Goal: Information Seeking & Learning: Learn about a topic

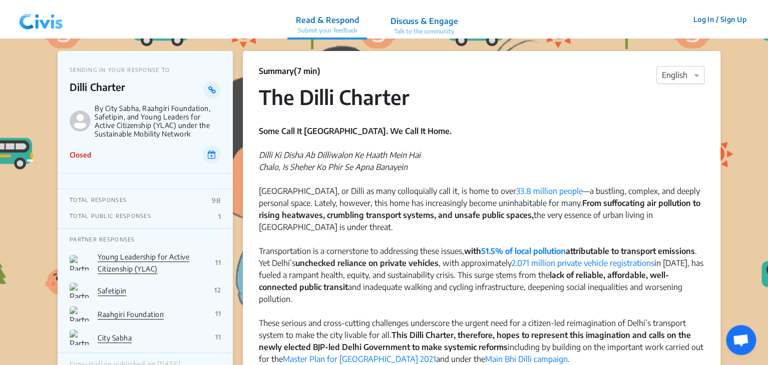
click at [675, 74] on div at bounding box center [680, 75] width 47 height 13
click at [672, 120] on div "Hindi" at bounding box center [680, 114] width 47 height 20
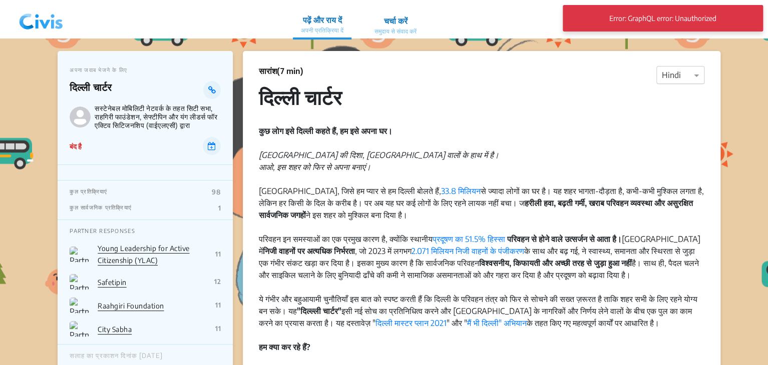
click at [668, 74] on div at bounding box center [680, 75] width 47 height 13
click at [660, 100] on div "English" at bounding box center [680, 94] width 47 height 20
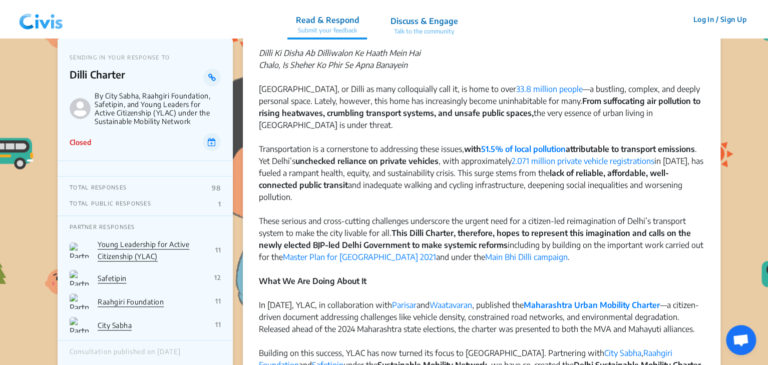
scroll to position [122, 0]
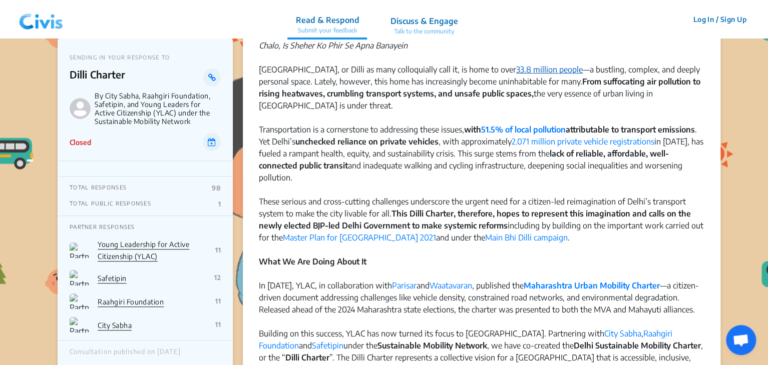
click at [516, 72] on link "33.8 million people" at bounding box center [549, 70] width 67 height 10
drag, startPoint x: 404, startPoint y: 210, endPoint x: 381, endPoint y: 239, distance: 37.1
click at [381, 239] on div "These serious and cross-cutting challenges underscore the urgent need for a cit…" at bounding box center [482, 226] width 446 height 60
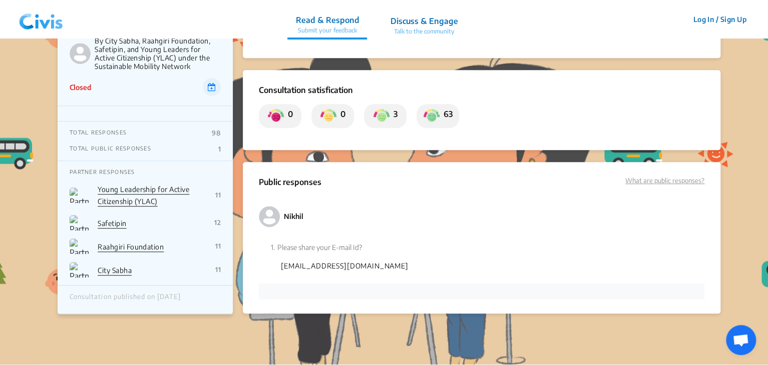
scroll to position [2133, 0]
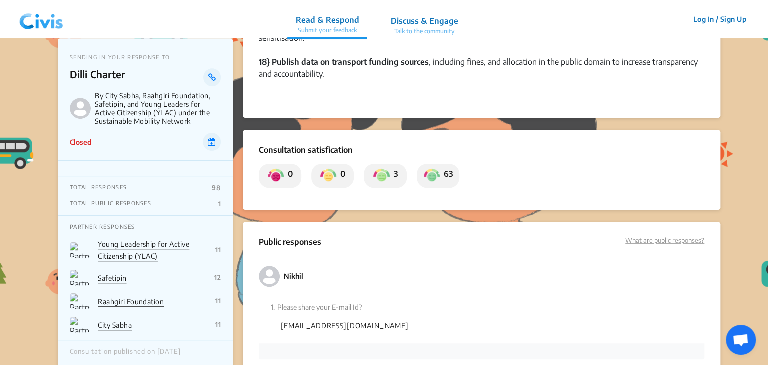
click at [157, 244] on link "Young Leadership for Active Citizenship (YLAC)" at bounding box center [144, 250] width 92 height 21
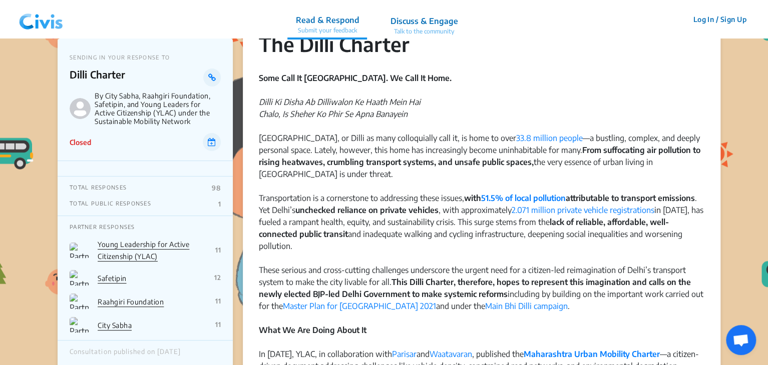
scroll to position [52, 0]
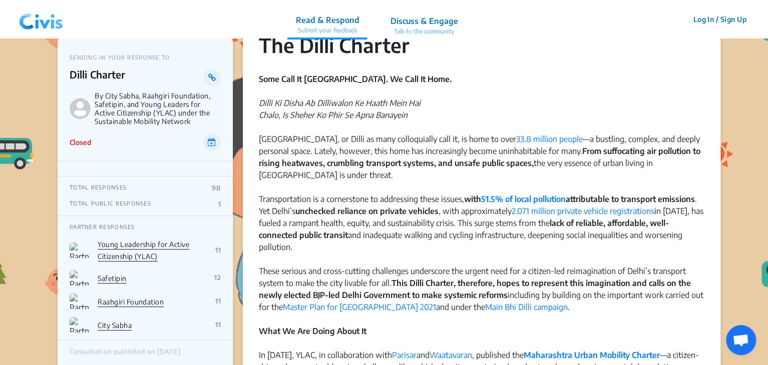
click at [427, 19] on p "Discuss & Engage" at bounding box center [424, 21] width 68 height 12
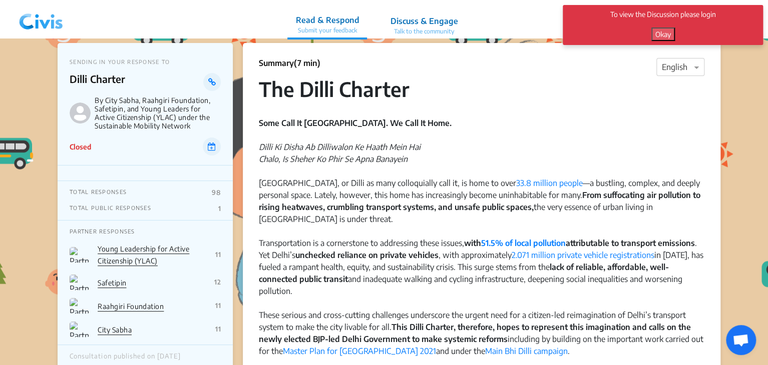
scroll to position [0, 0]
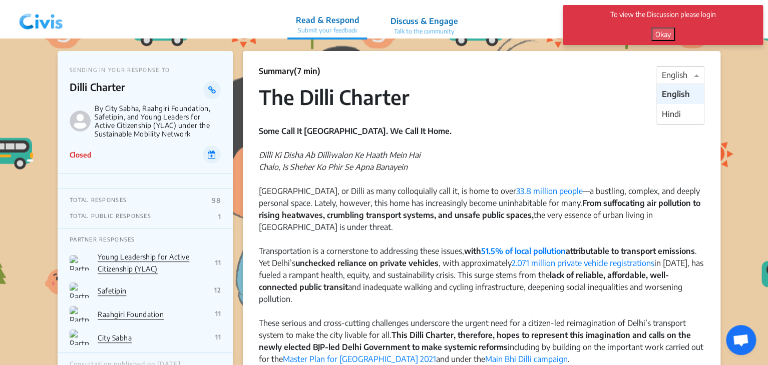
click at [693, 78] on span at bounding box center [697, 75] width 13 height 12
click at [659, 37] on button "Okay" at bounding box center [663, 35] width 24 height 14
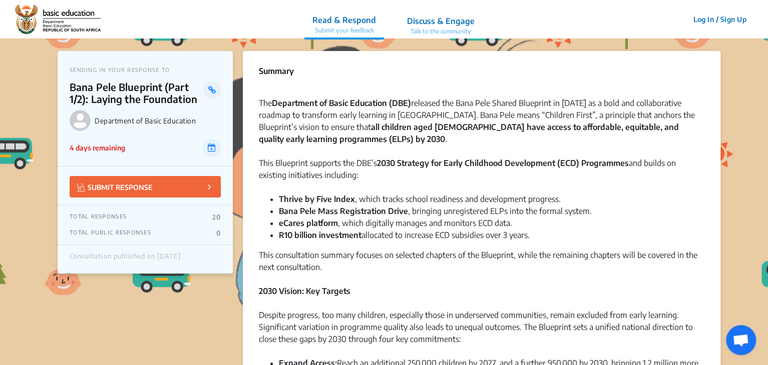
drag, startPoint x: 499, startPoint y: 167, endPoint x: 459, endPoint y: 171, distance: 40.2
click at [459, 171] on div "This Blueprint supports the DBE’s 2030 Strategy for Early Childhood Development…" at bounding box center [482, 175] width 446 height 36
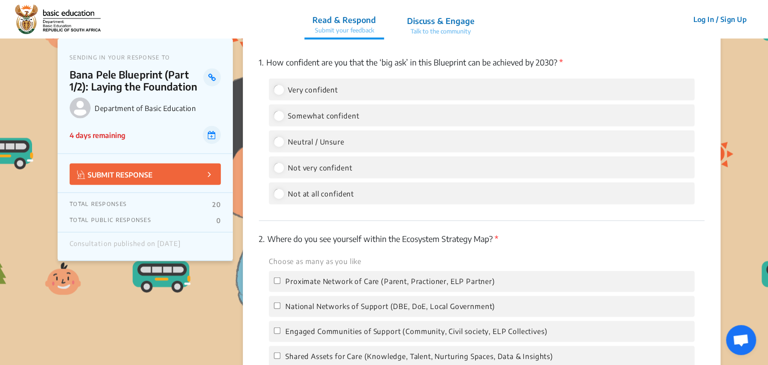
scroll to position [1295, 0]
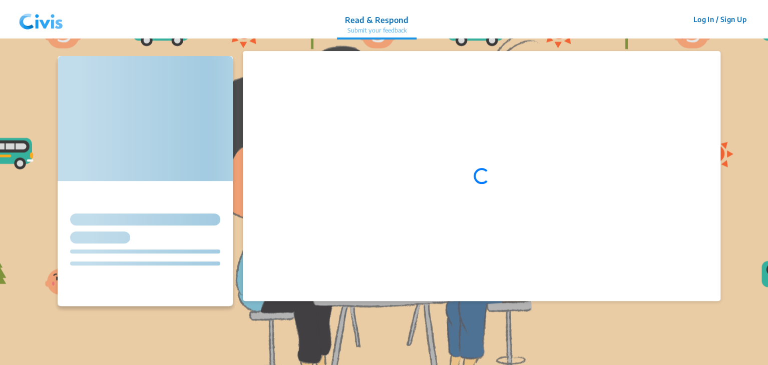
scroll to position [222, 0]
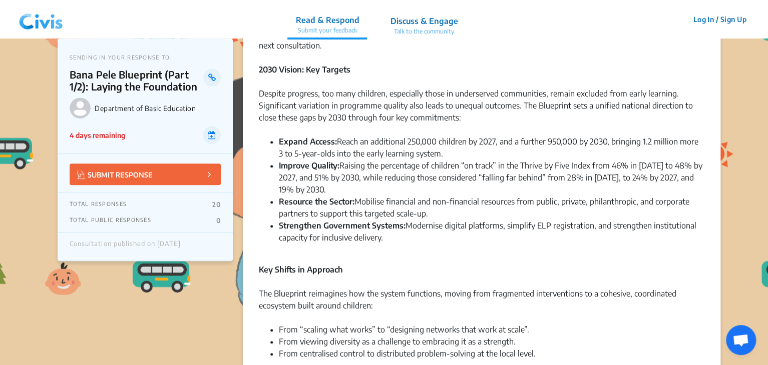
click at [433, 35] on p "Talk to the community" at bounding box center [424, 31] width 68 height 9
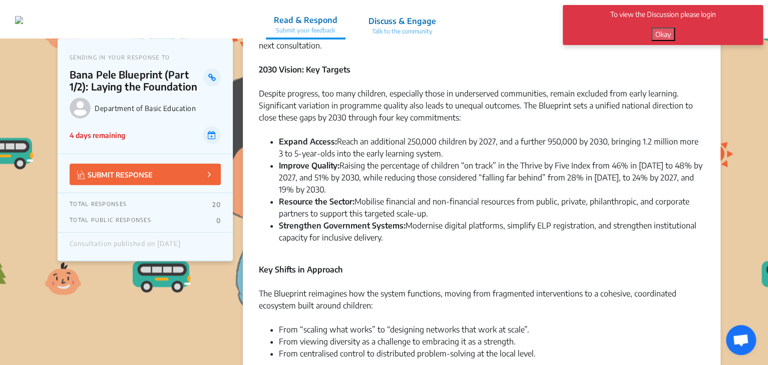
click at [661, 35] on button "Okay" at bounding box center [663, 35] width 24 height 14
